Goal: Task Accomplishment & Management: Use online tool/utility

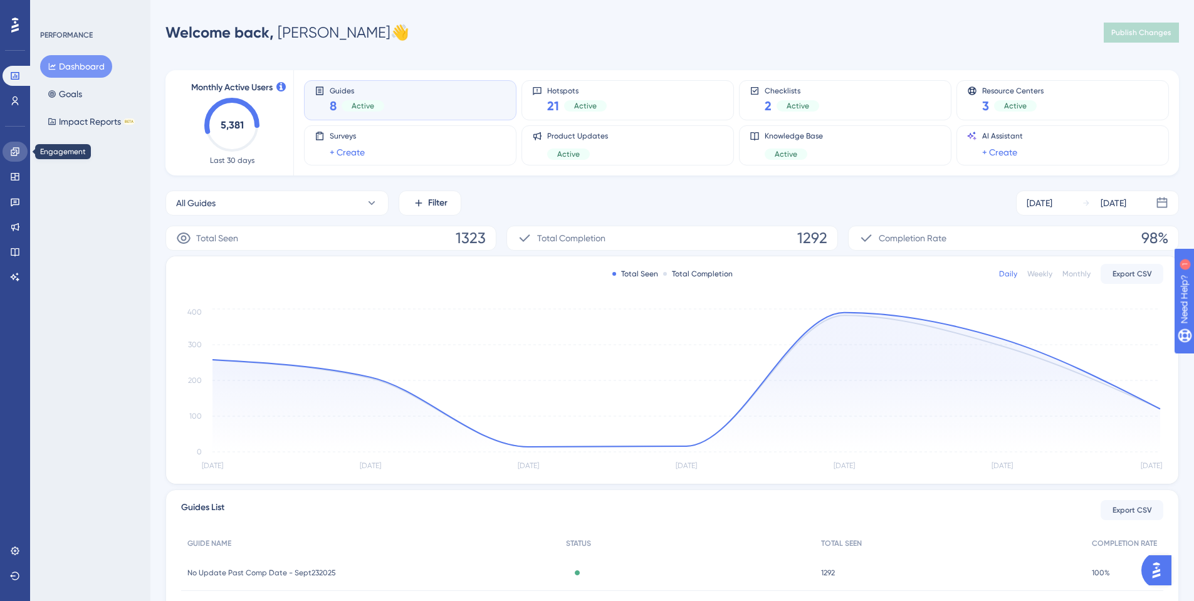
click at [17, 150] on icon at bounding box center [15, 151] width 8 height 8
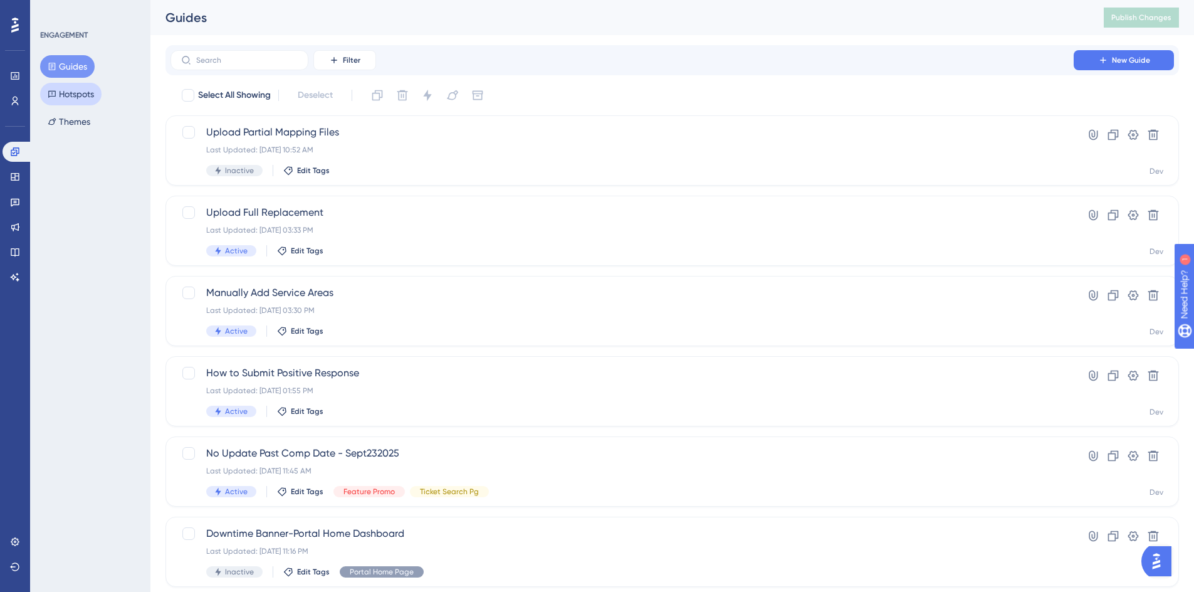
click at [66, 97] on button "Hotspots" at bounding box center [70, 94] width 61 height 23
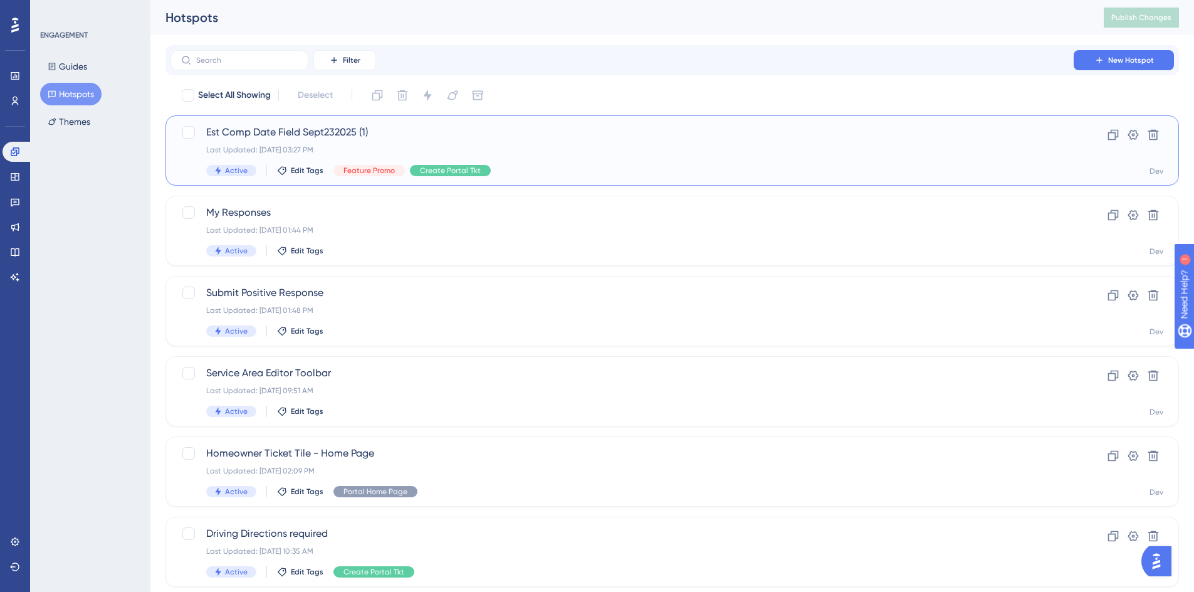
click at [252, 127] on span "Est Comp Date Field Sept232025 (1)" at bounding box center [622, 132] width 832 height 15
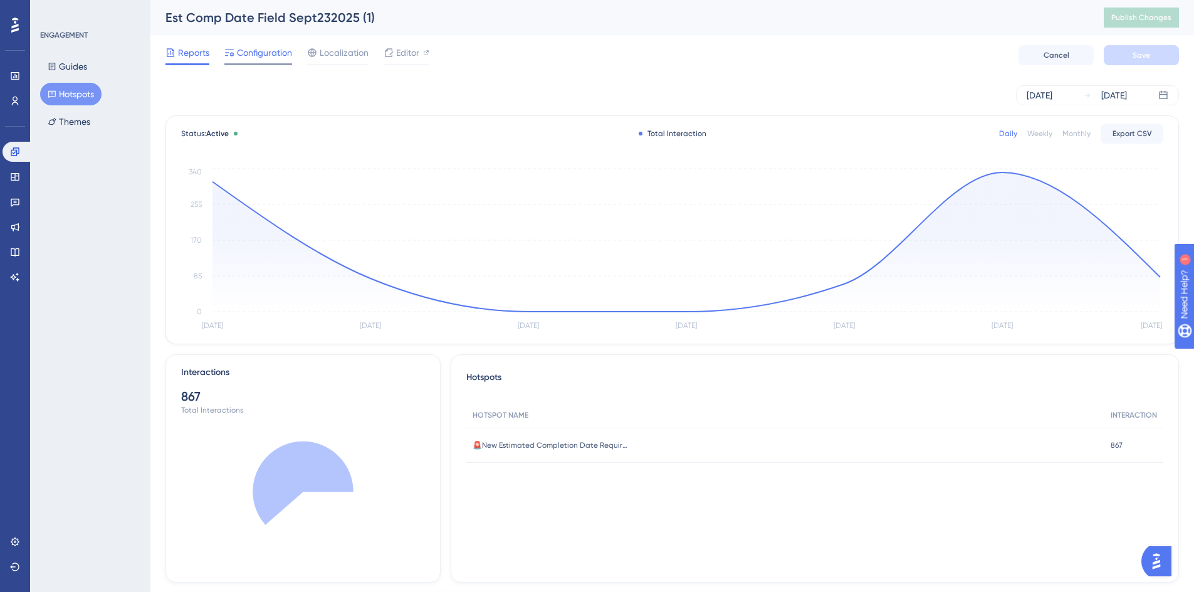
click at [271, 50] on span "Configuration" at bounding box center [264, 52] width 55 height 15
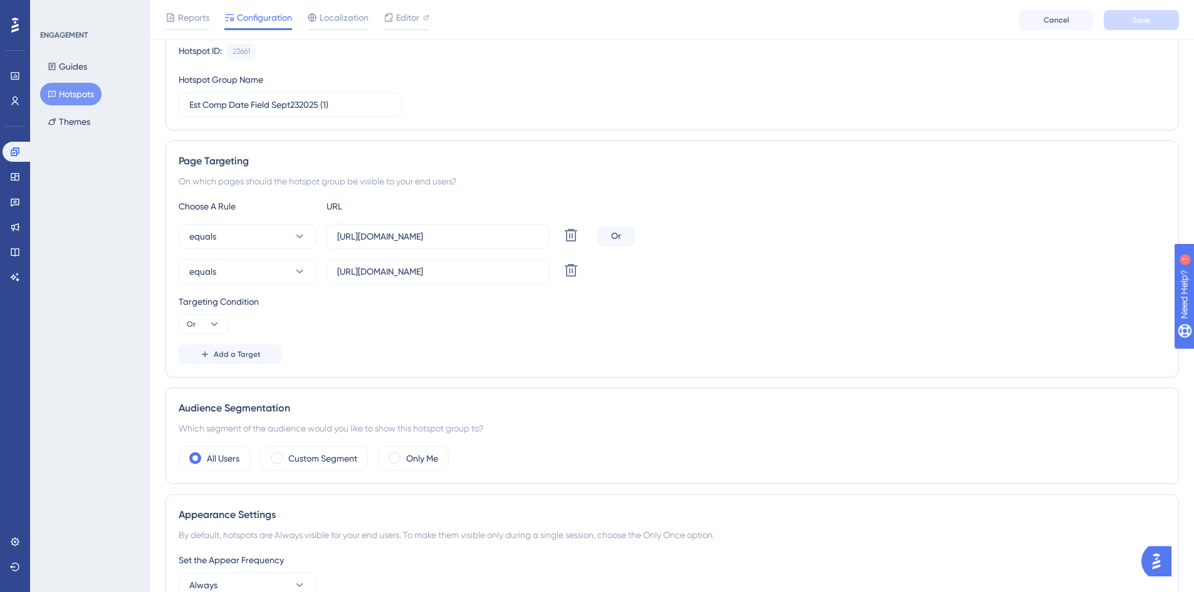
scroll to position [18, 0]
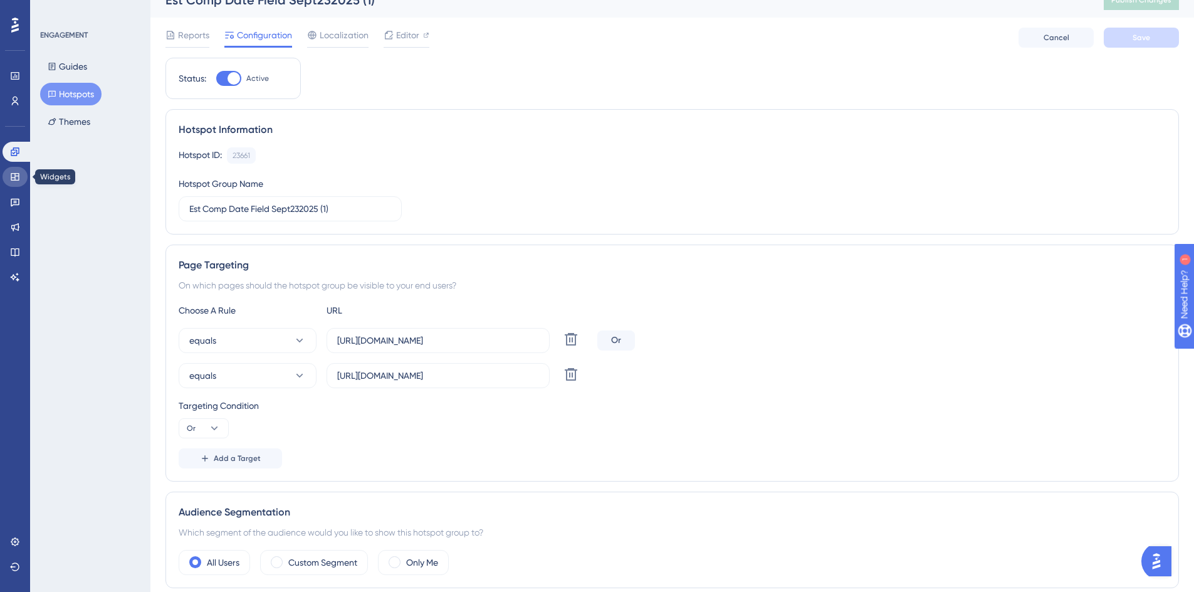
click at [18, 184] on link at bounding box center [15, 177] width 25 height 20
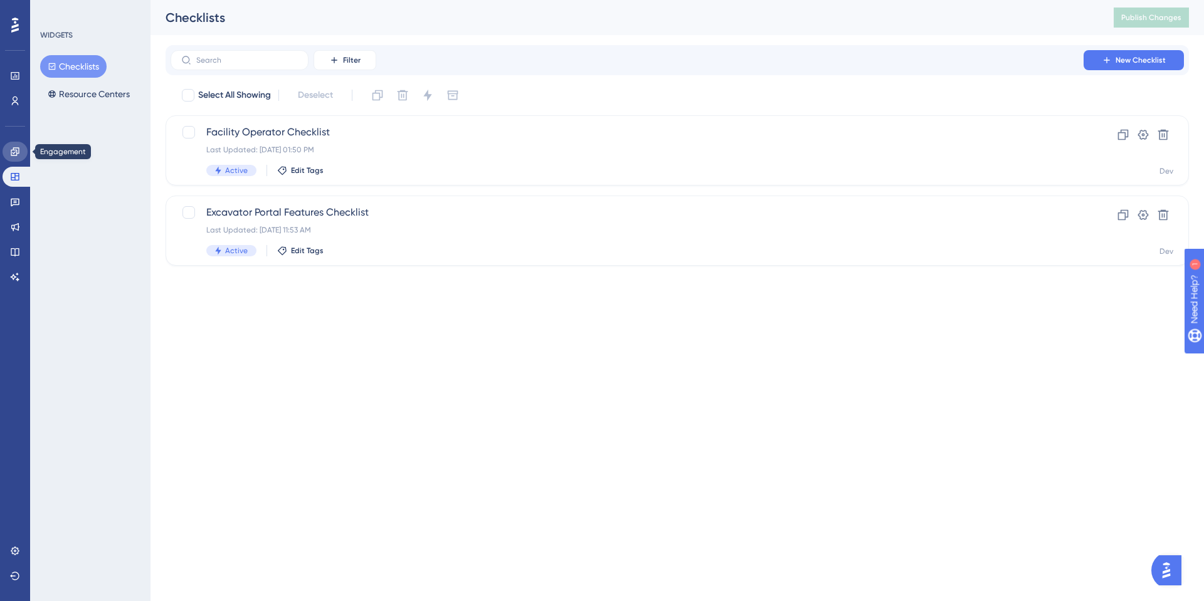
click at [13, 156] on icon at bounding box center [15, 152] width 10 height 10
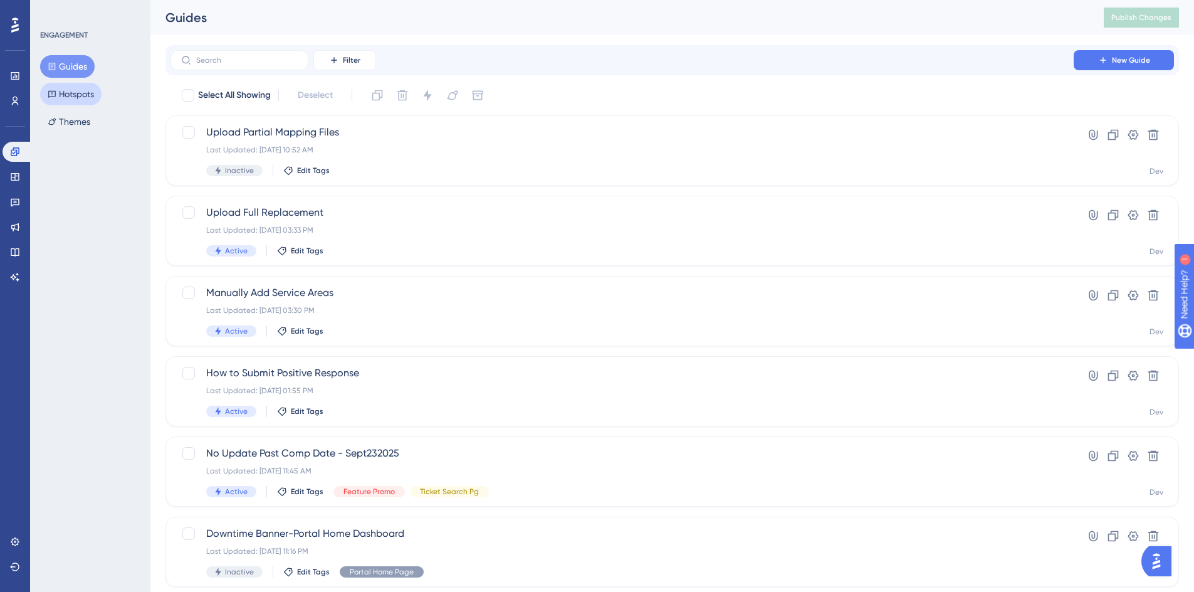
click at [66, 99] on button "Hotspots" at bounding box center [70, 94] width 61 height 23
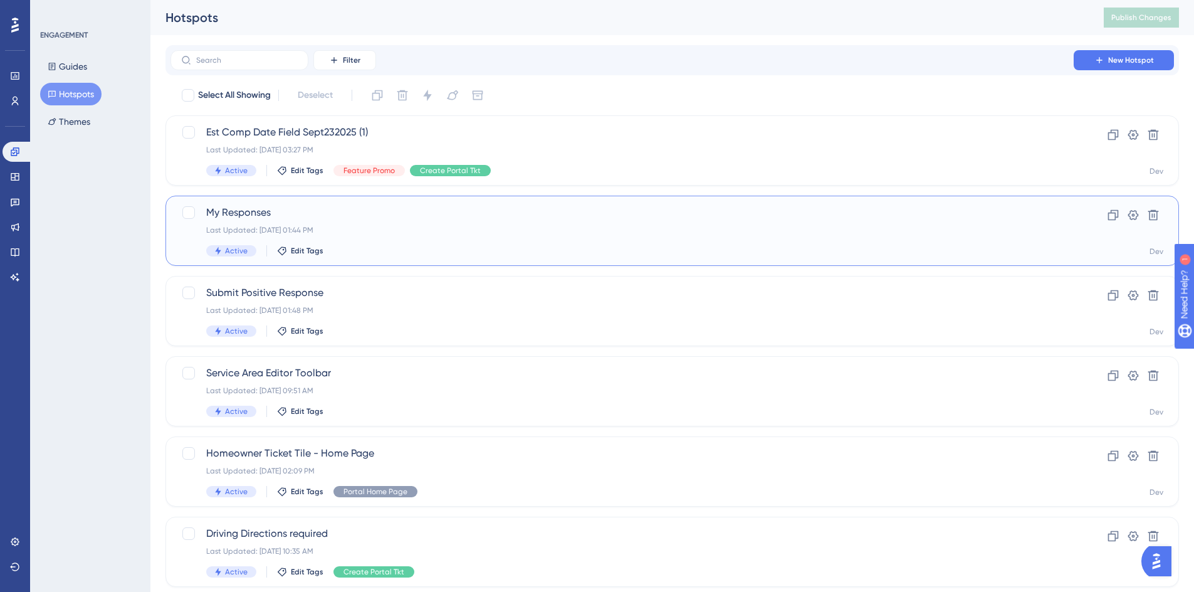
click at [431, 225] on div "Last Updated: [DATE] 01:44 PM" at bounding box center [622, 230] width 832 height 10
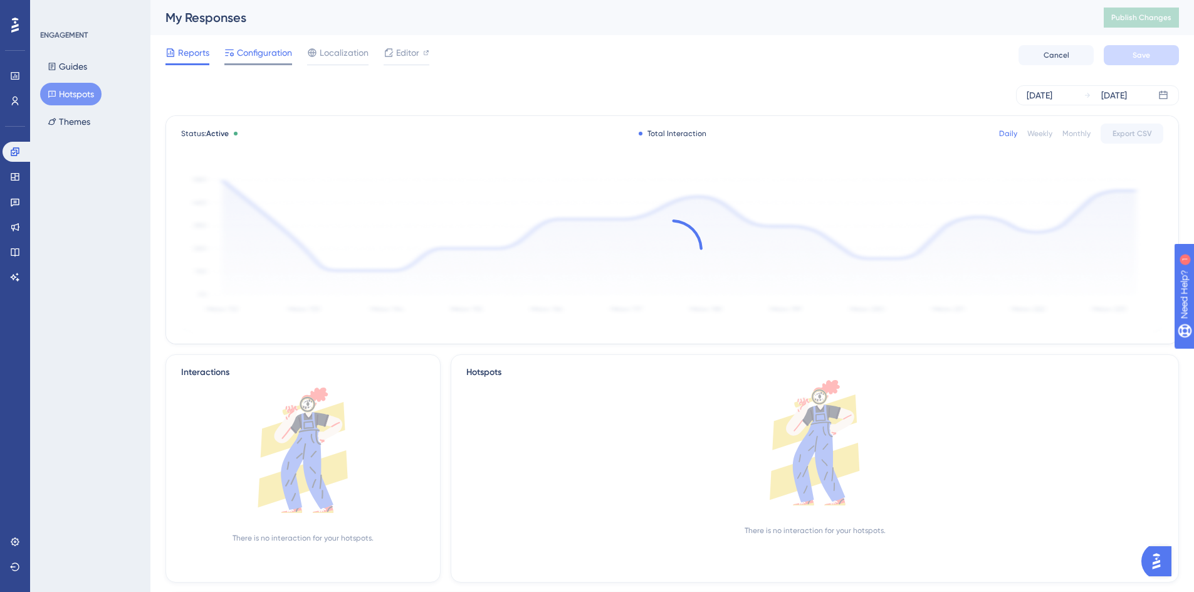
click at [255, 59] on span "Configuration" at bounding box center [264, 52] width 55 height 15
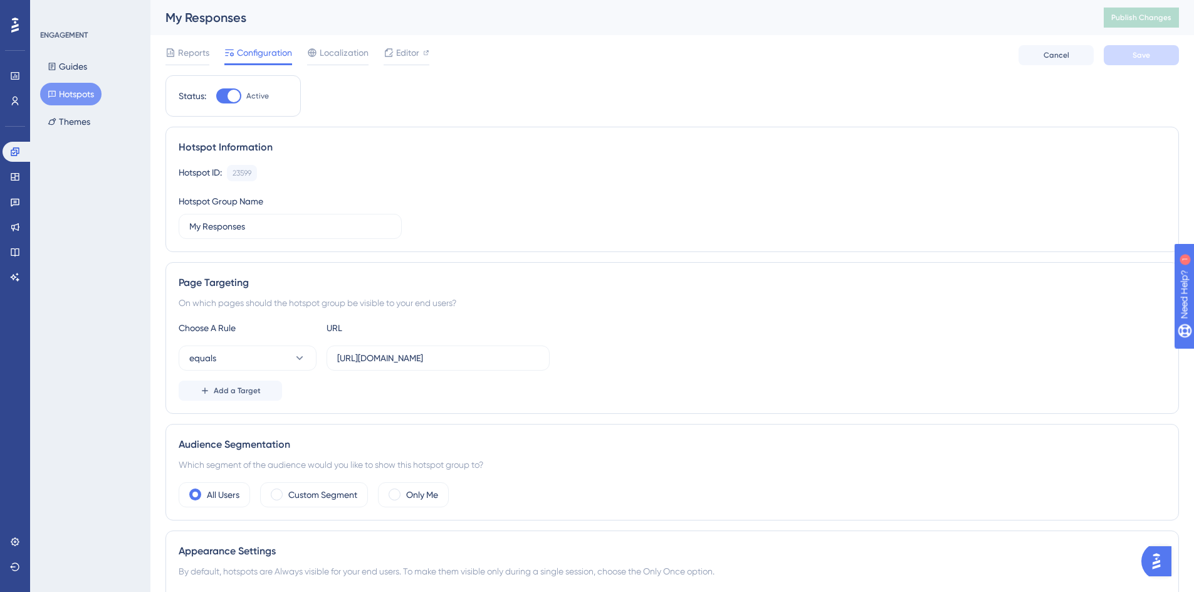
click at [70, 91] on button "Hotspots" at bounding box center [70, 94] width 61 height 23
